Goal: Transaction & Acquisition: Book appointment/travel/reservation

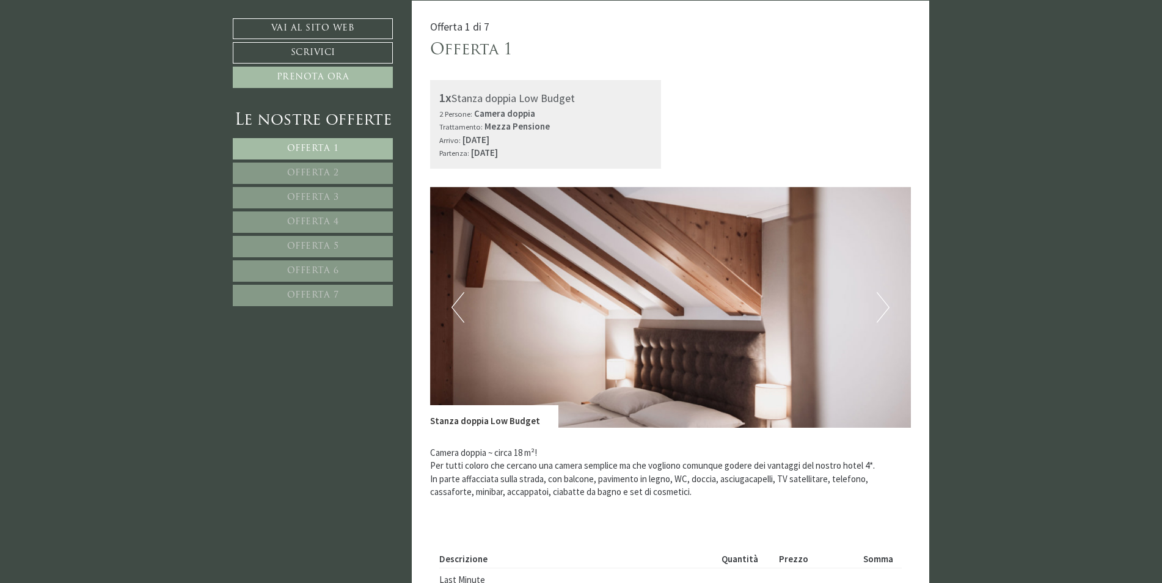
scroll to position [855, 0]
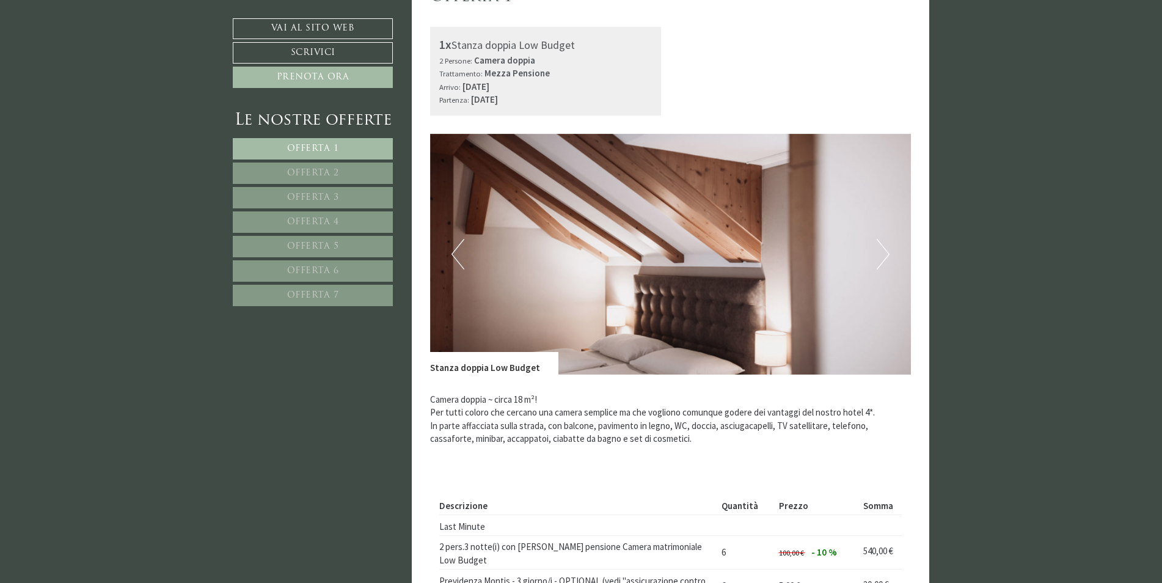
click at [886, 258] on button "Next" at bounding box center [883, 254] width 13 height 31
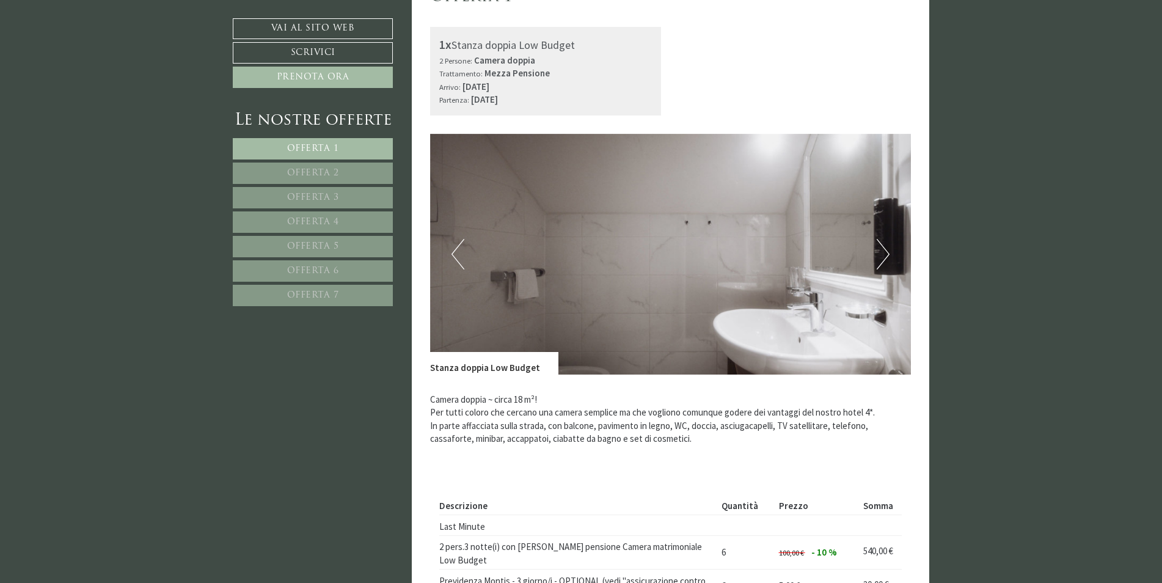
click at [886, 258] on button "Next" at bounding box center [883, 254] width 13 height 31
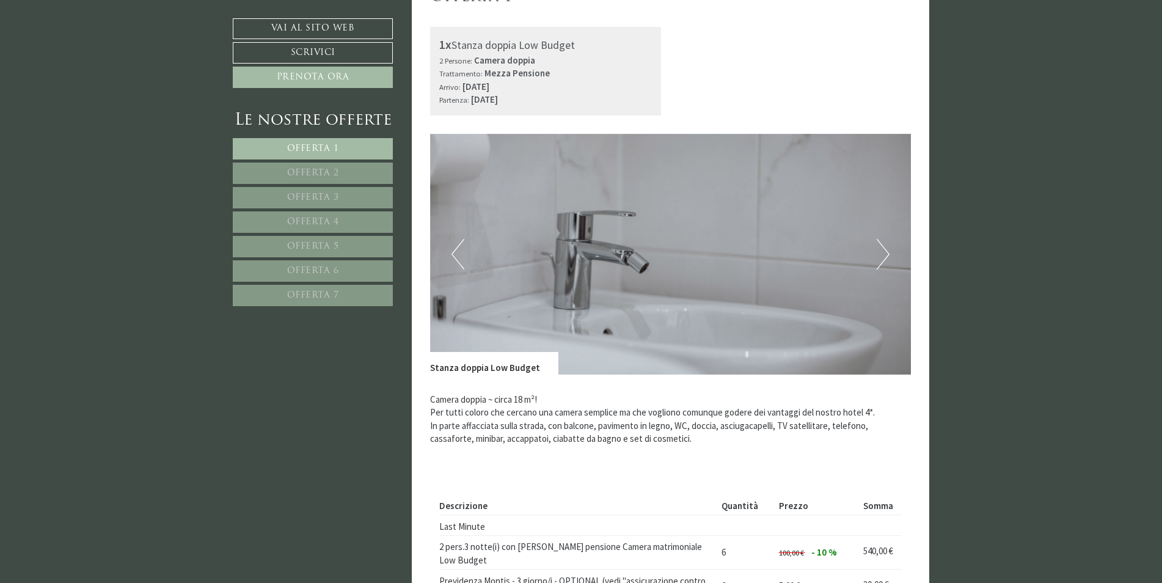
click at [886, 258] on button "Next" at bounding box center [883, 254] width 13 height 31
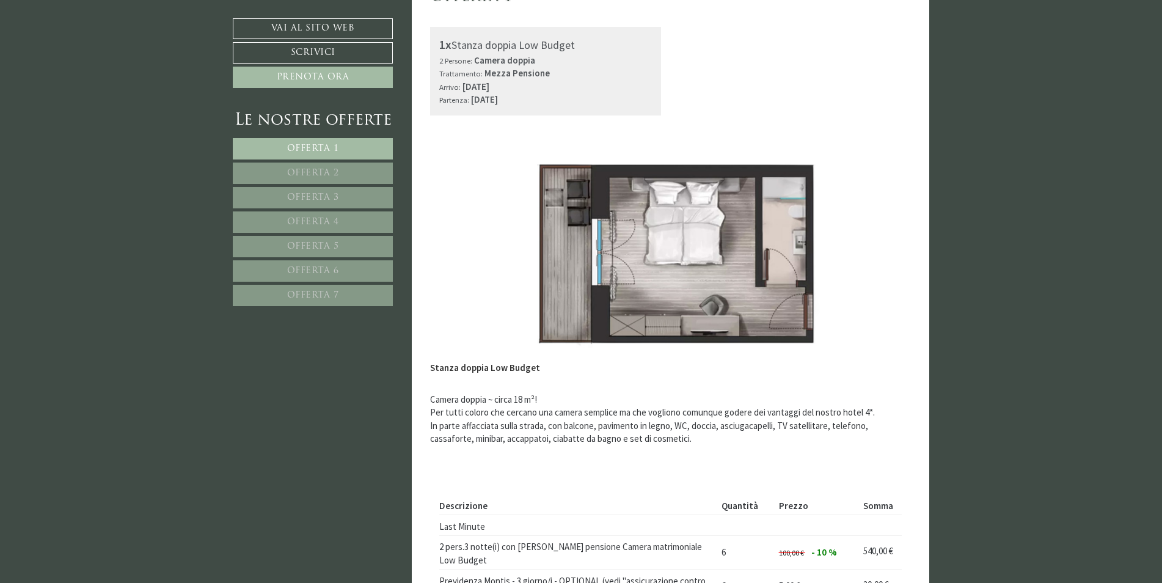
click at [886, 258] on button "Next" at bounding box center [883, 254] width 13 height 31
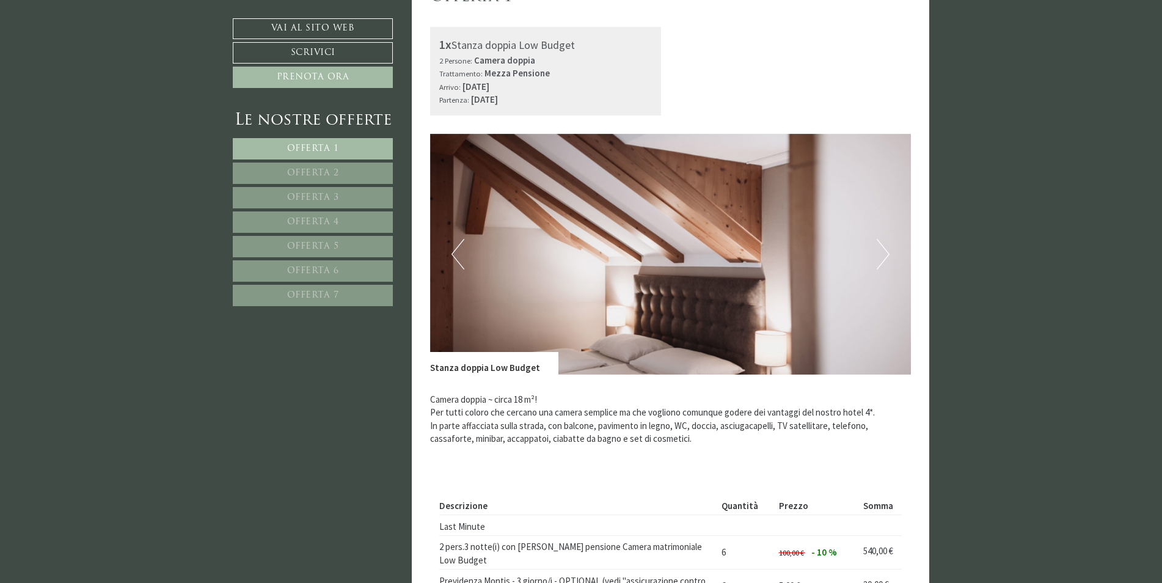
click at [461, 257] on button "Previous" at bounding box center [457, 254] width 13 height 31
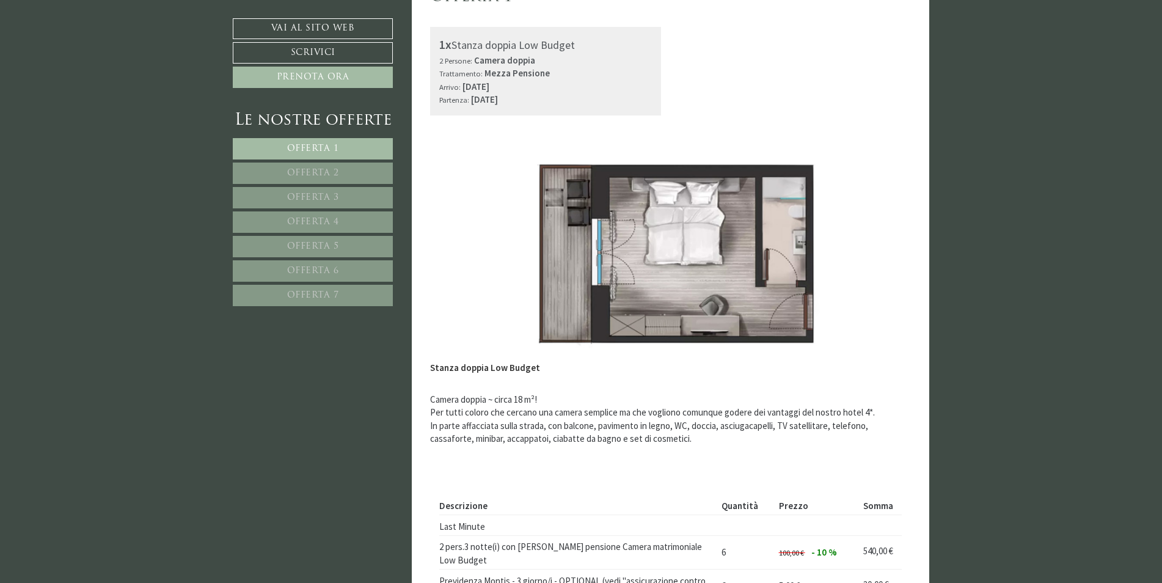
click at [886, 268] on button "Next" at bounding box center [883, 254] width 13 height 31
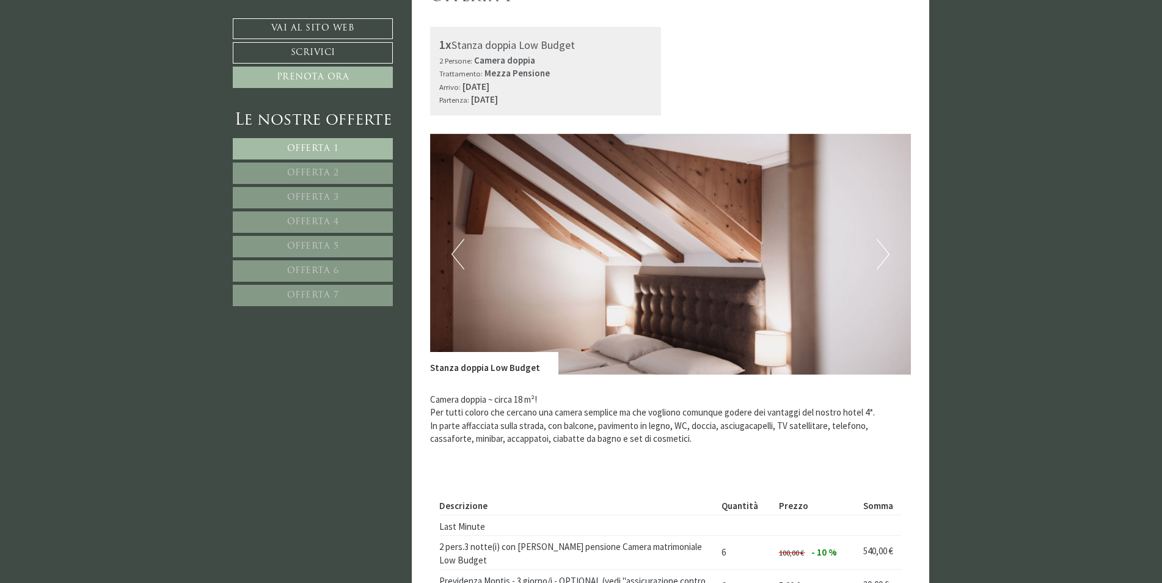
click at [886, 268] on button "Next" at bounding box center [883, 254] width 13 height 31
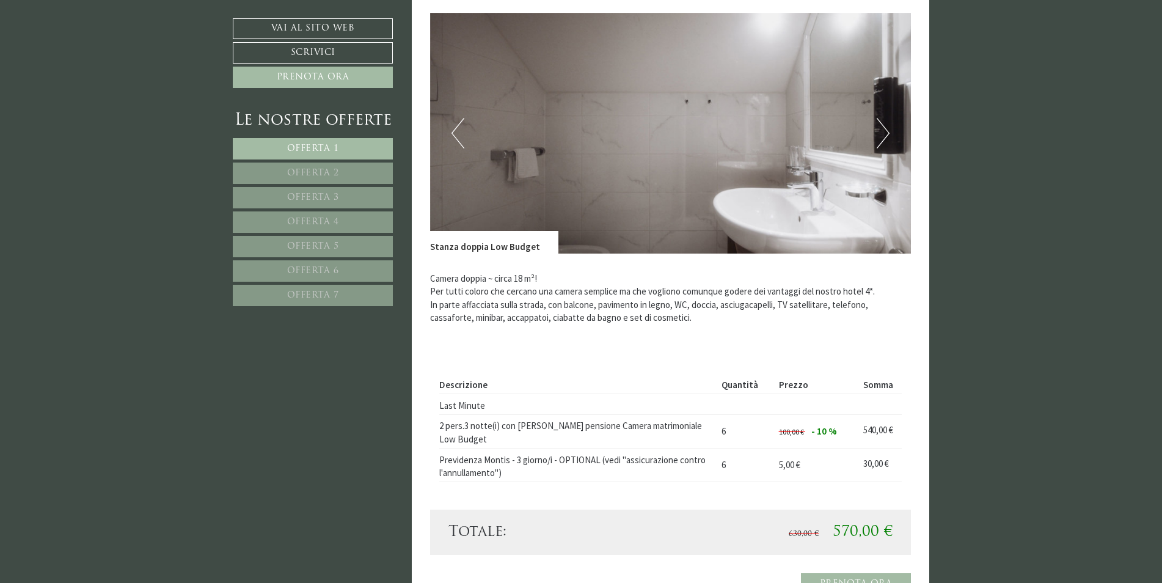
scroll to position [977, 0]
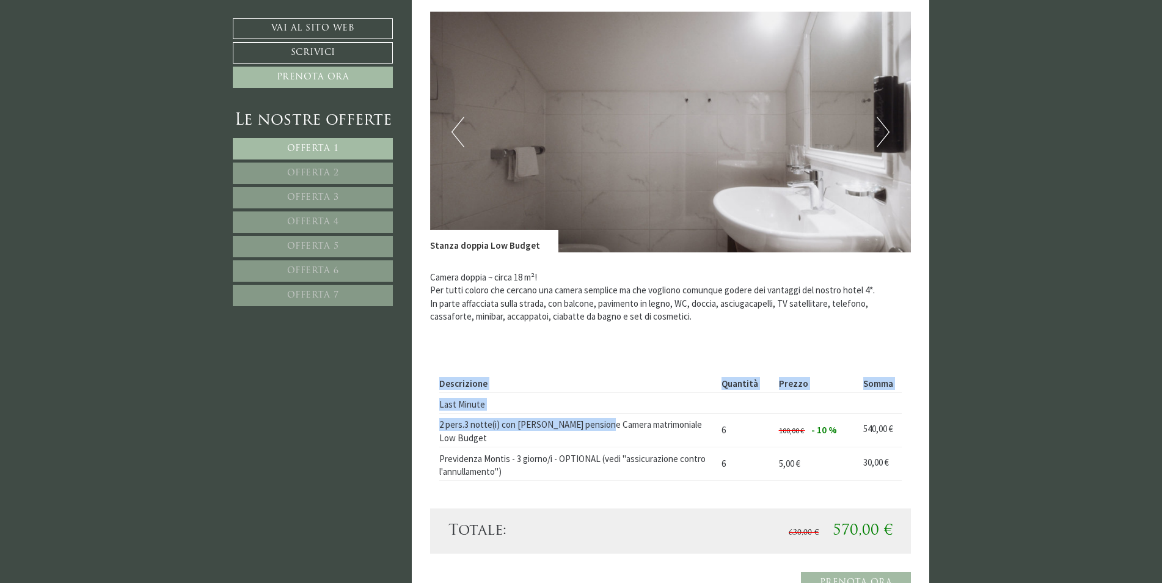
drag, startPoint x: 436, startPoint y: 424, endPoint x: 587, endPoint y: 423, distance: 151.5
click at [587, 423] on div "Descrizione Quantità Prezzo Somma Last Minute 2 pers.3 notte(i) con Mezza pensi…" at bounding box center [670, 427] width 481 height 161
click at [588, 423] on td "2 pers.3 notte(i) con Mezza pensione Camera matrimoniale Low Budget" at bounding box center [578, 430] width 278 height 34
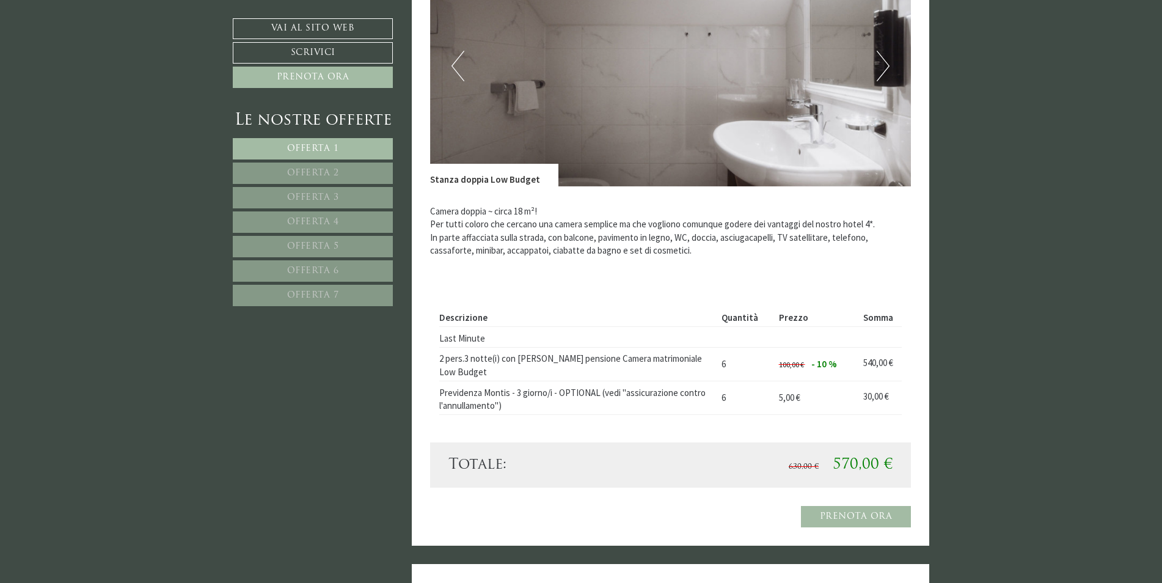
scroll to position [1039, 0]
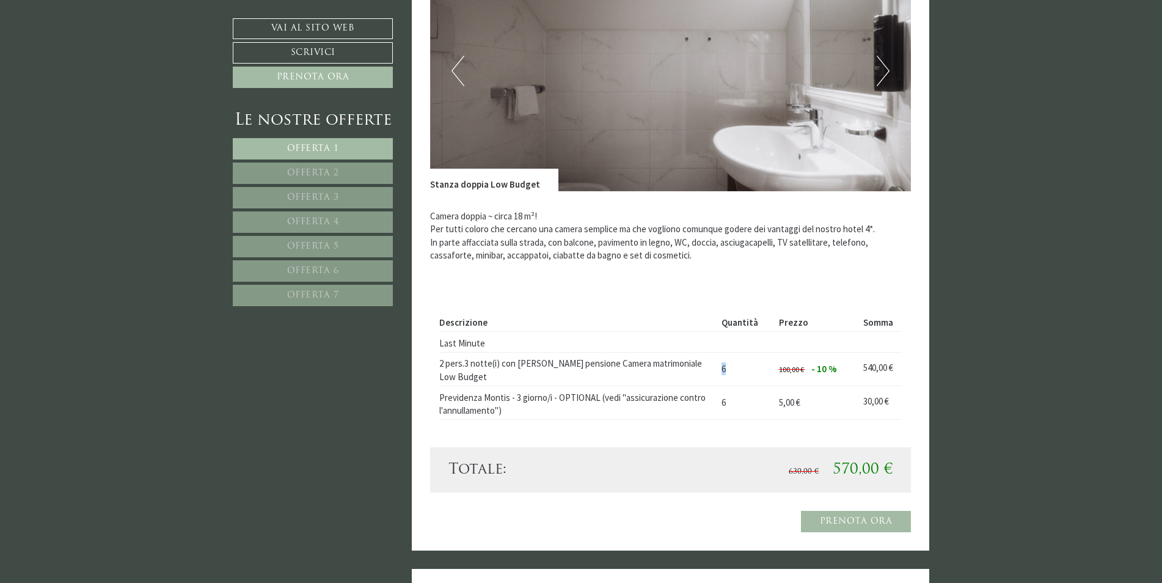
drag, startPoint x: 717, startPoint y: 363, endPoint x: 741, endPoint y: 363, distance: 24.4
click at [741, 363] on td "6" at bounding box center [745, 369] width 57 height 34
click at [742, 362] on td "6" at bounding box center [745, 369] width 57 height 34
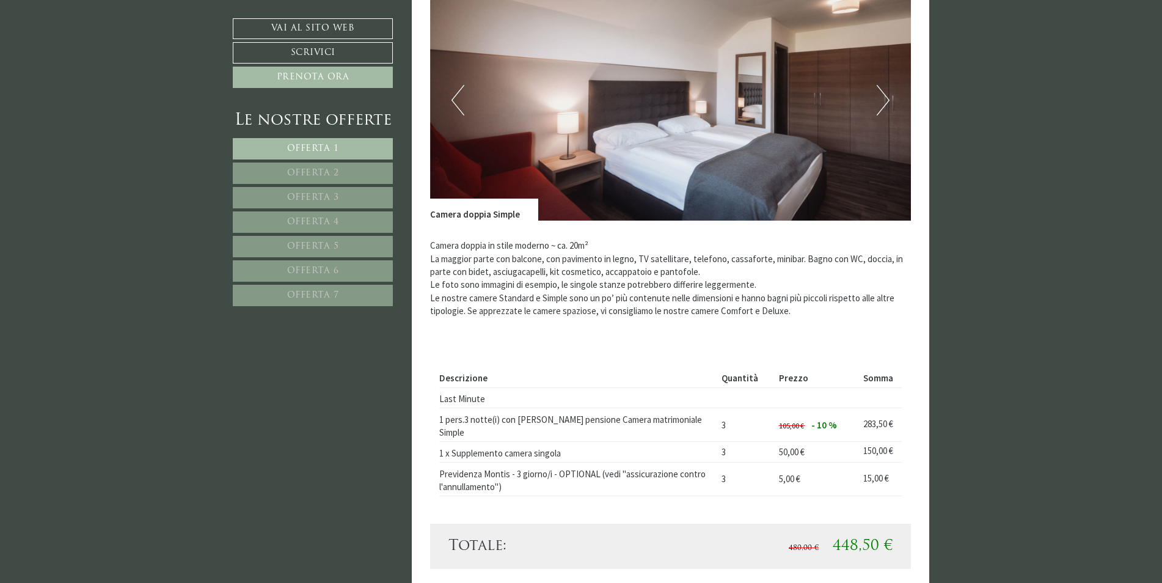
scroll to position [1955, 0]
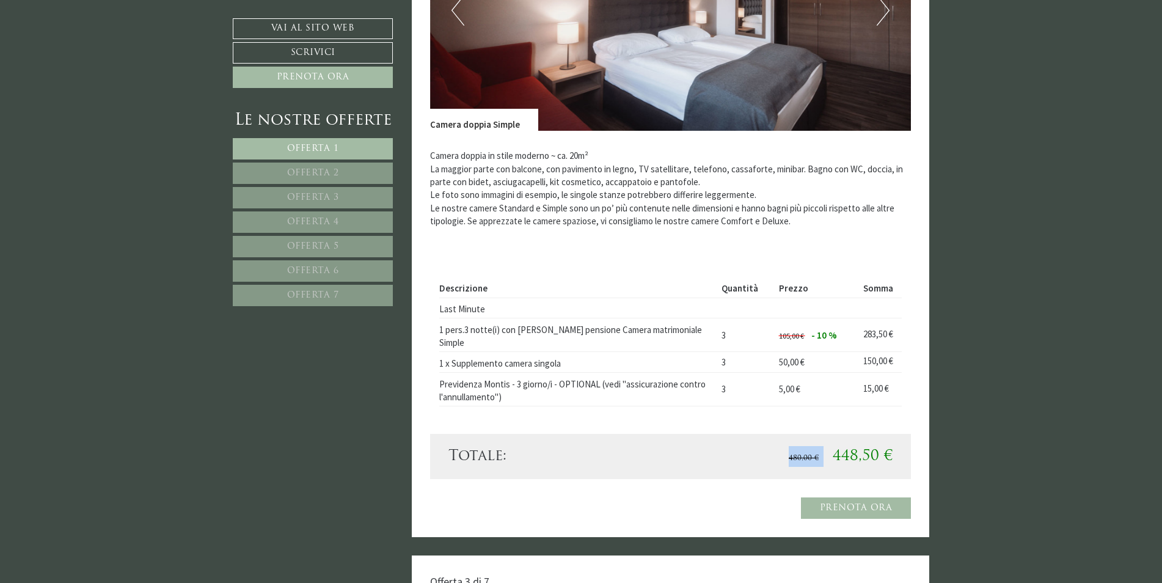
drag, startPoint x: 833, startPoint y: 434, endPoint x: 913, endPoint y: 434, distance: 80.0
click at [913, 434] on div "Offerta 2 di 7 Offerta 2 1x Camera doppia Simple 1 Persona: Camera doppia Tratt…" at bounding box center [671, 105] width 518 height 864
drag, startPoint x: 913, startPoint y: 434, endPoint x: 899, endPoint y: 430, distance: 15.1
click at [904, 434] on div "Totale: 480,00 € 448,50 €" at bounding box center [670, 456] width 481 height 45
drag, startPoint x: 870, startPoint y: 430, endPoint x: 817, endPoint y: 429, distance: 53.2
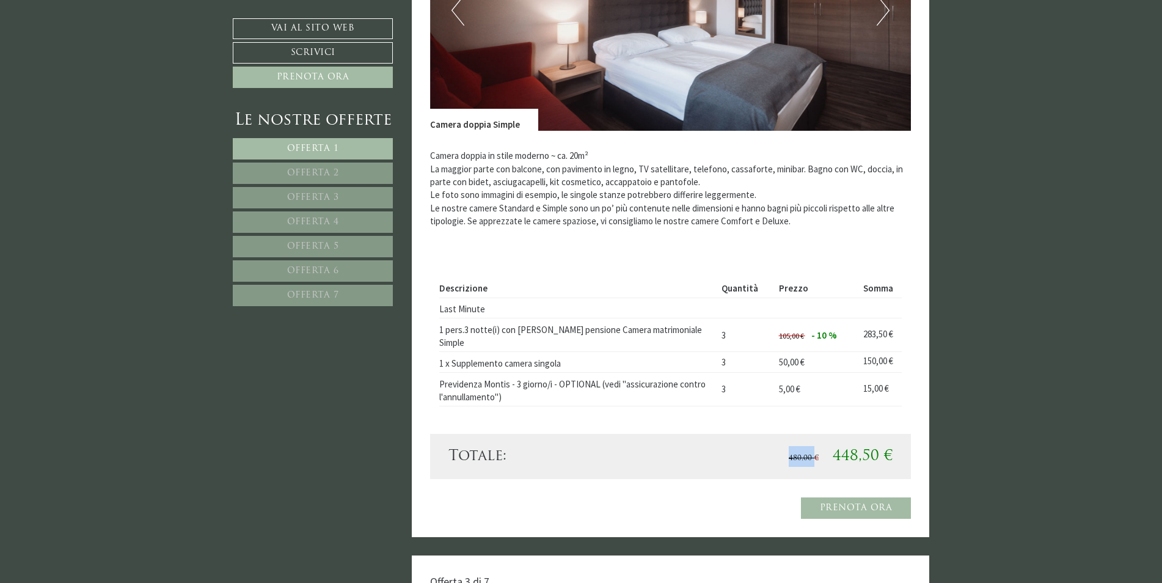
click at [817, 446] on div "480,00 € 448,50 €" at bounding box center [786, 456] width 232 height 21
click at [817, 455] on span "480,00 €" at bounding box center [804, 458] width 30 height 7
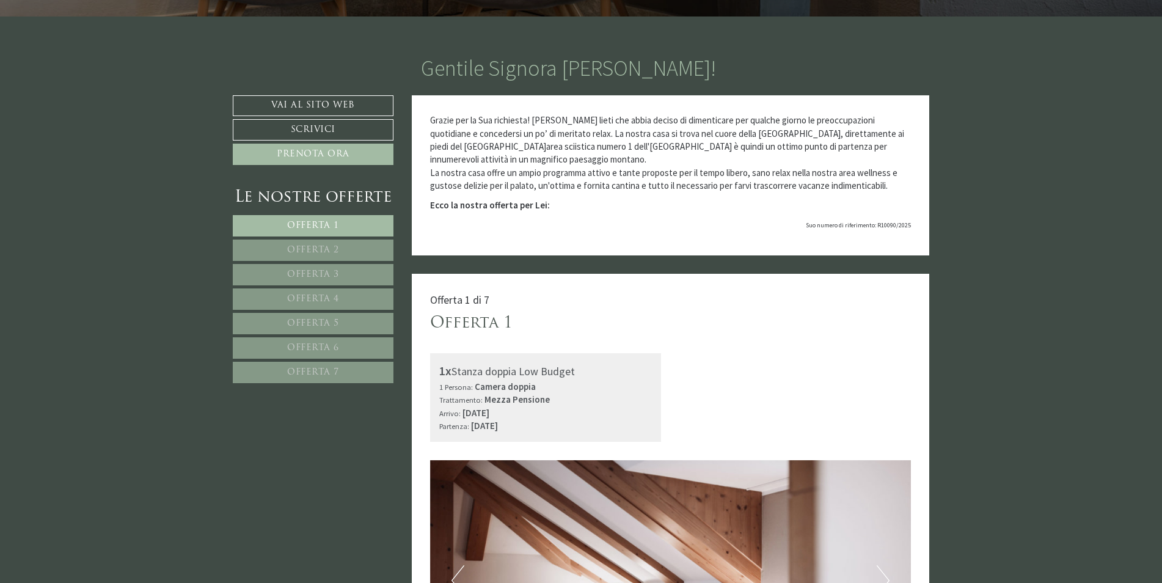
scroll to position [183, 0]
